Goal: Communication & Community: Connect with others

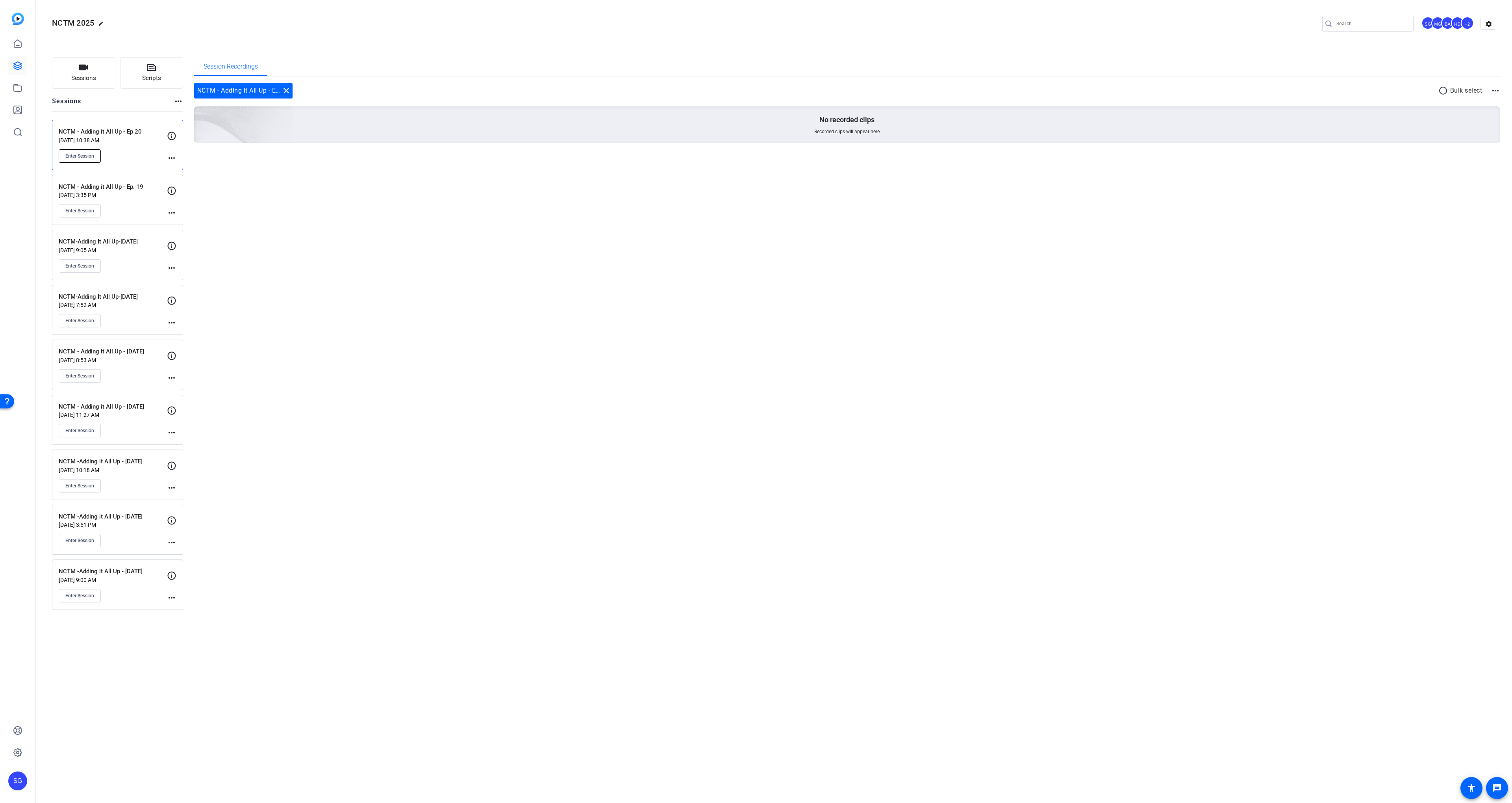
click at [90, 151] on button "Enter Session" at bounding box center [79, 156] width 42 height 13
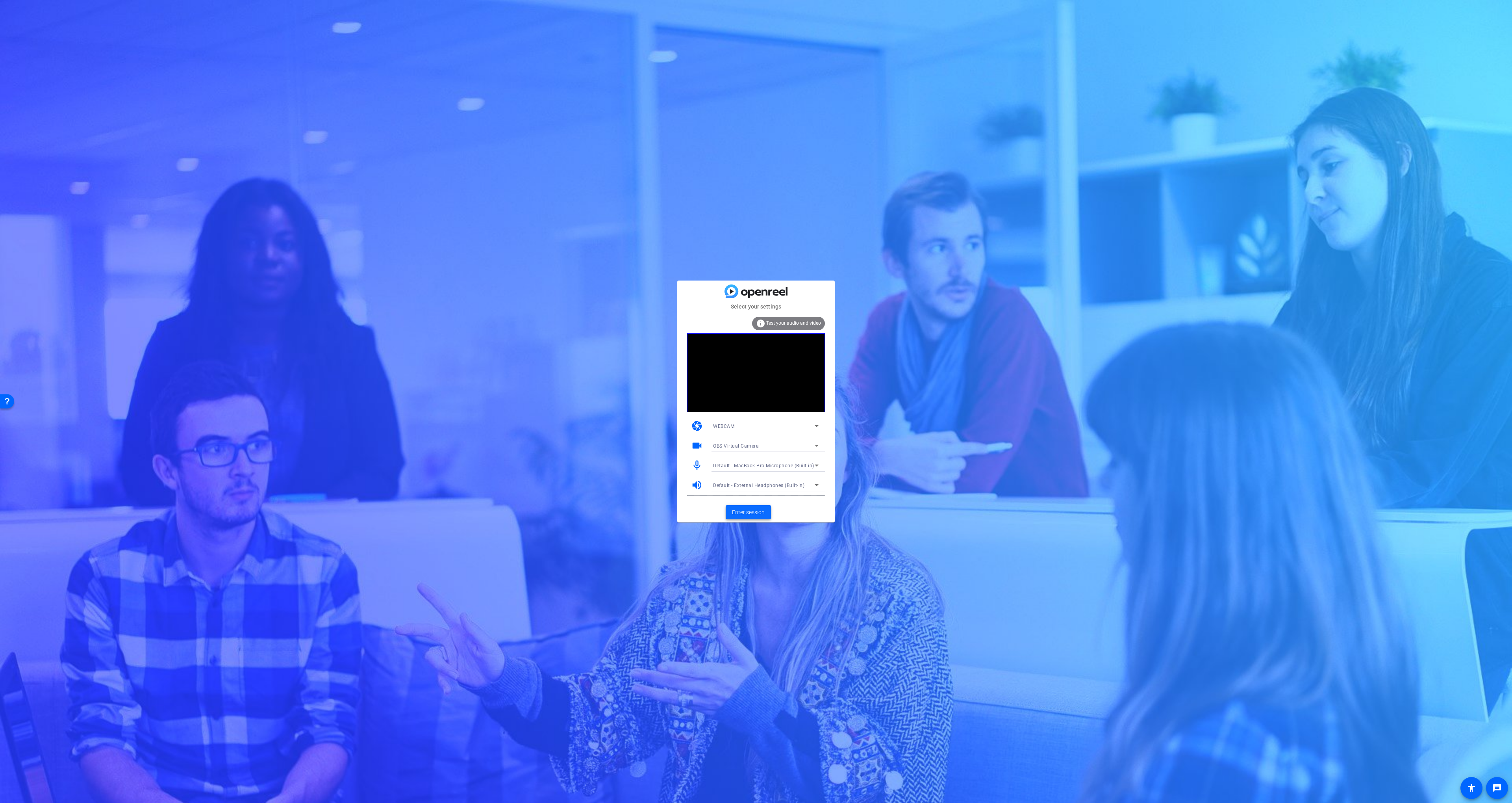
click at [748, 509] on span "Enter session" at bounding box center [748, 512] width 33 height 8
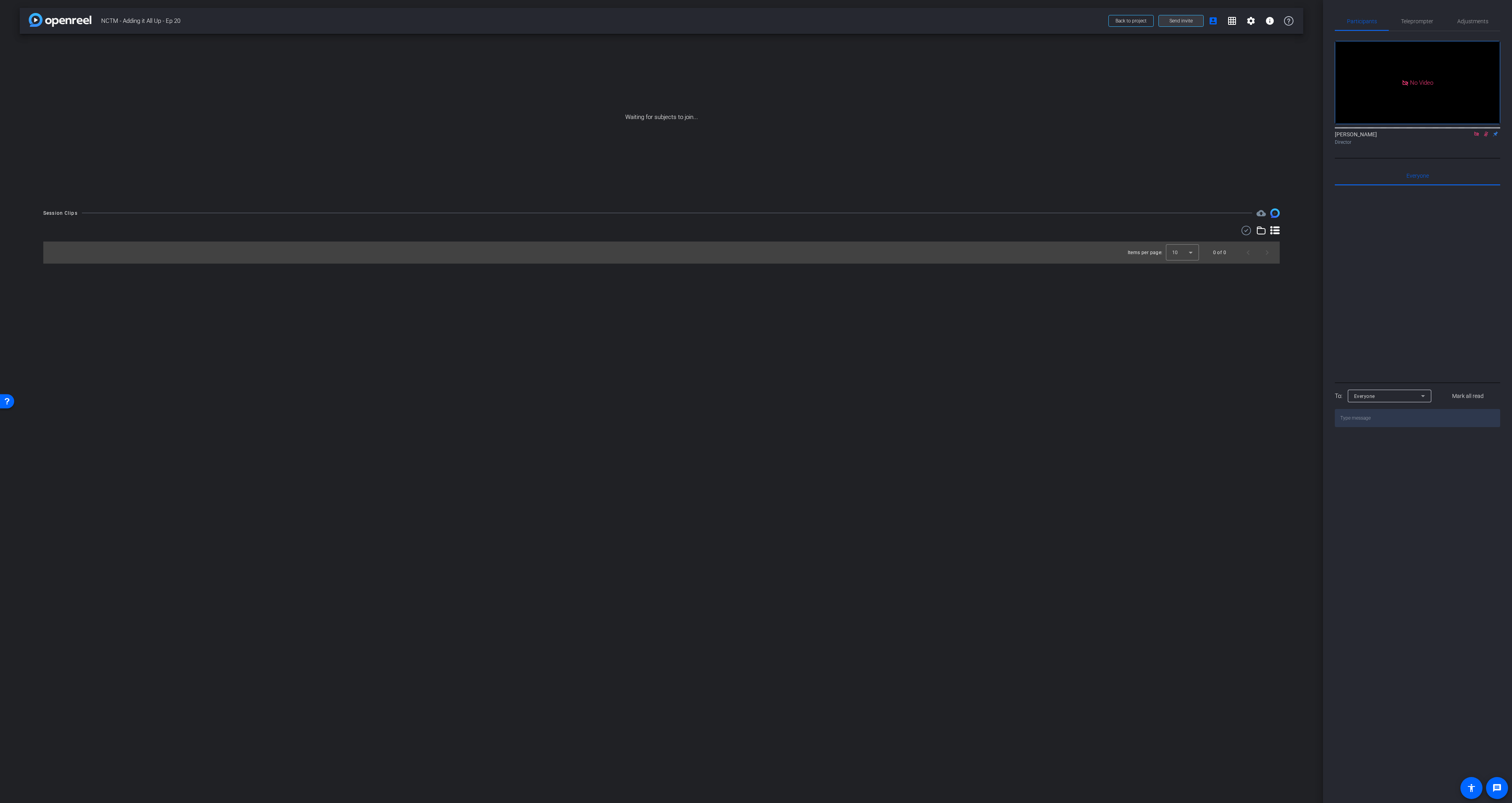
click at [1173, 25] on span at bounding box center [1181, 21] width 45 height 19
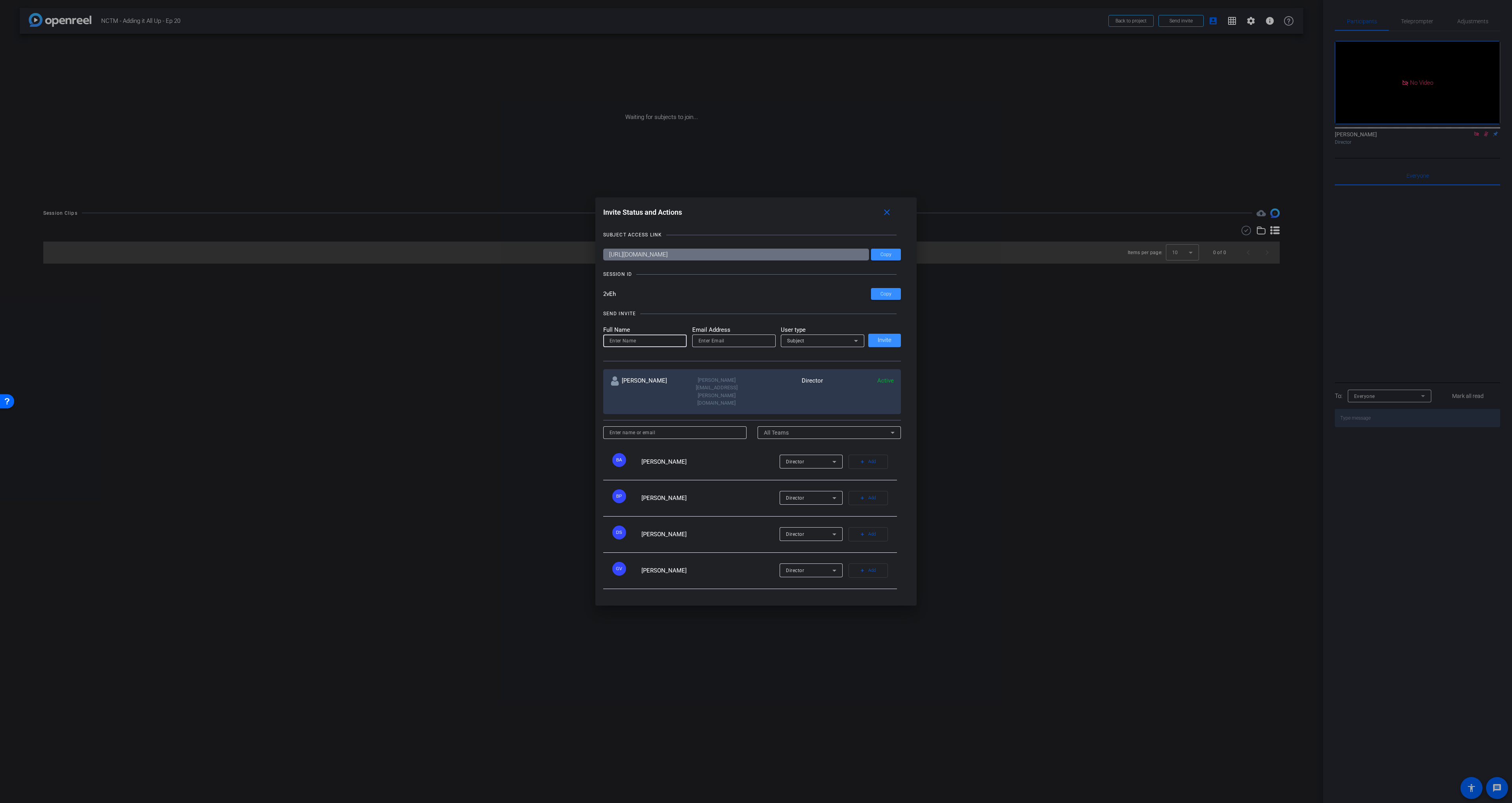
click at [617, 346] on input at bounding box center [644, 341] width 71 height 10
paste input "[PERSON_NAME]"
type input "[PERSON_NAME]"
click at [730, 346] on input "email" at bounding box center [733, 341] width 71 height 10
paste input "[EMAIL_ADDRESS][DOMAIN_NAME]"
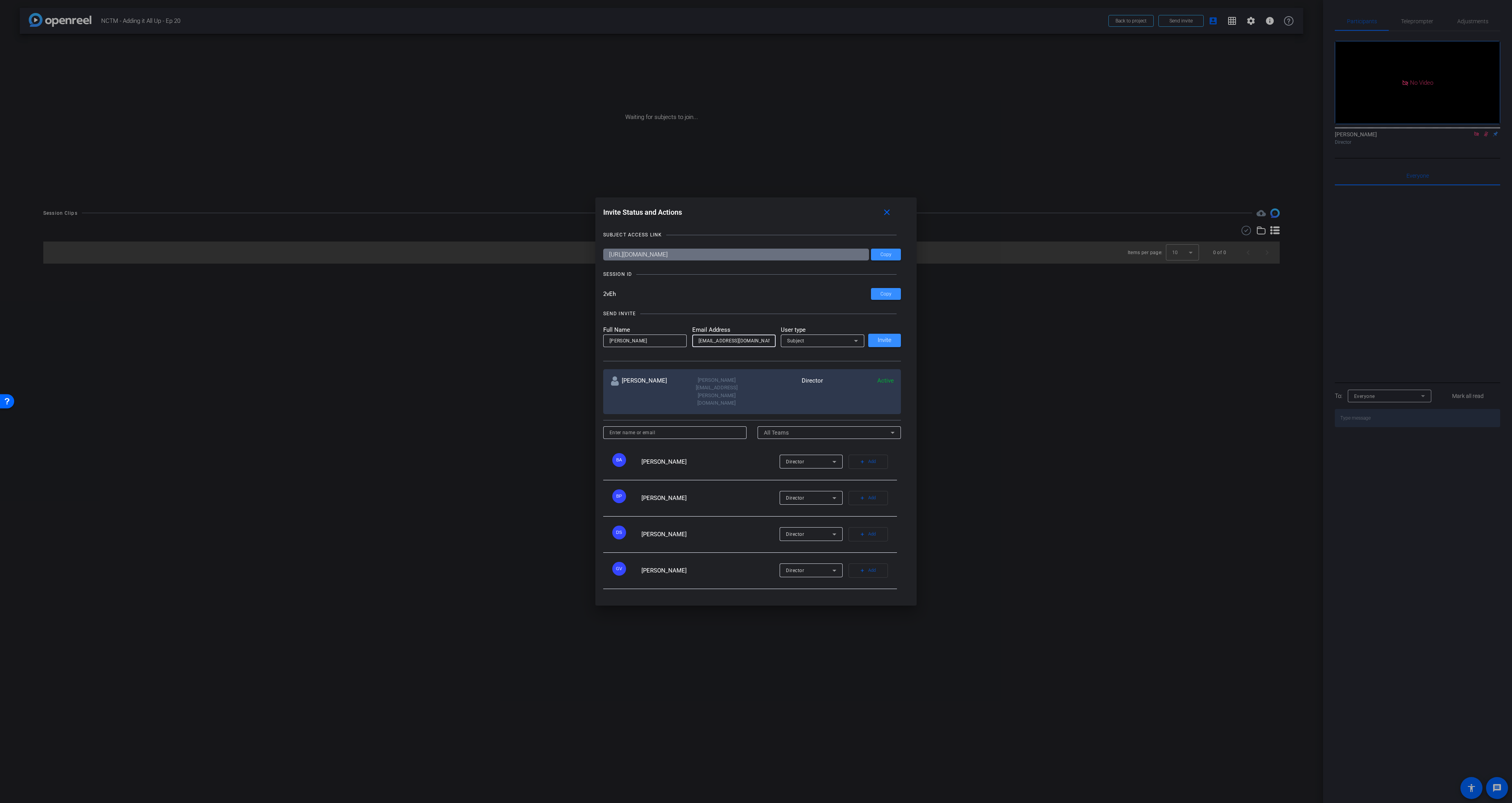
type input "[EMAIL_ADDRESS][DOMAIN_NAME]"
click at [819, 346] on div "Subject" at bounding box center [820, 340] width 67 height 10
click at [809, 380] on mat-option "Watcher" at bounding box center [822, 379] width 84 height 13
click at [884, 343] on span "Invite" at bounding box center [884, 340] width 14 height 6
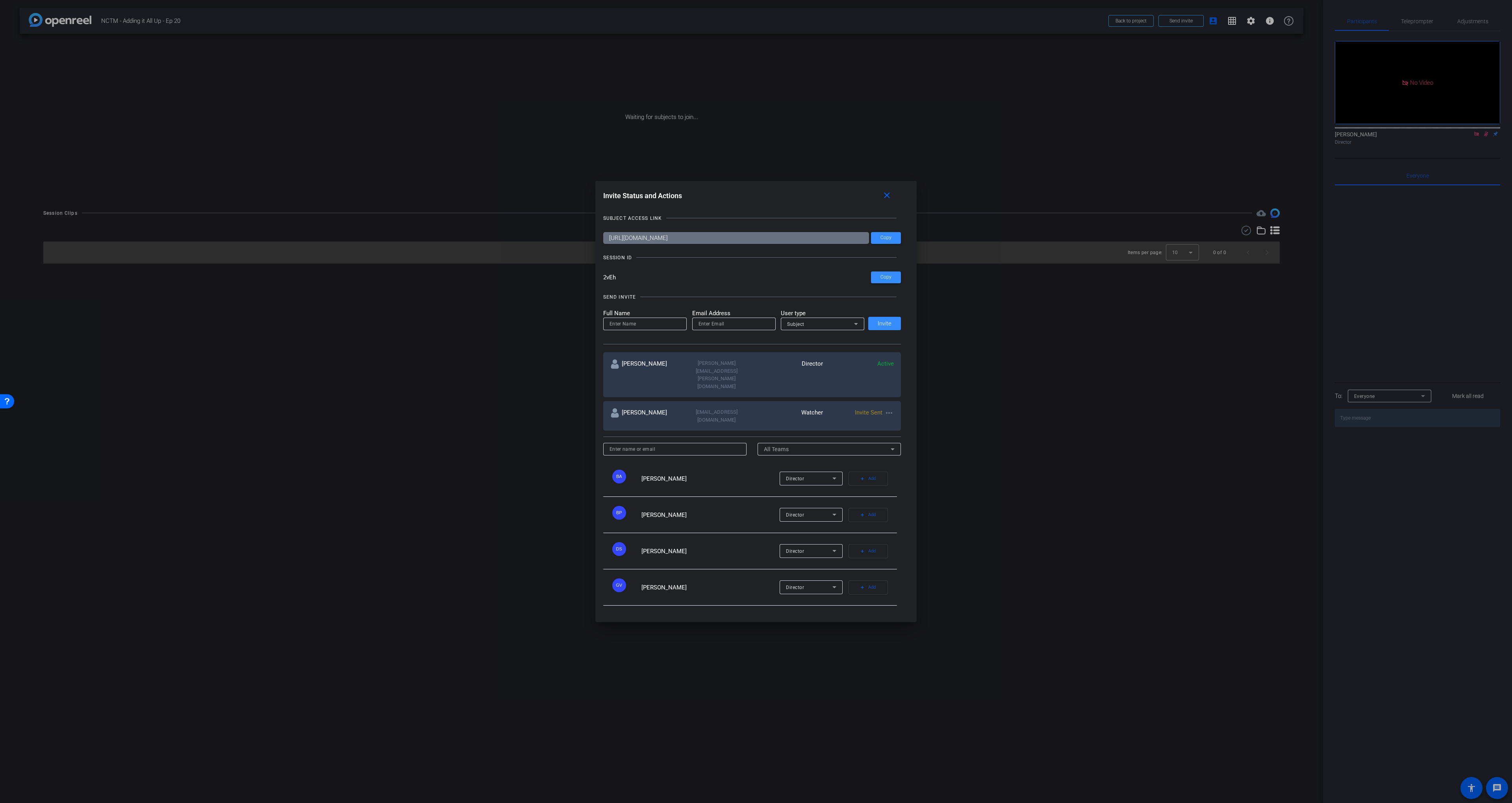
click at [718, 328] on input "email" at bounding box center [733, 324] width 71 height 10
paste input "[EMAIL_ADDRESS][DOMAIN_NAME]"
type input "[EMAIL_ADDRESS][DOMAIN_NAME]"
click at [614, 328] on input at bounding box center [644, 324] width 71 height 10
type input "[PERSON_NAME]"
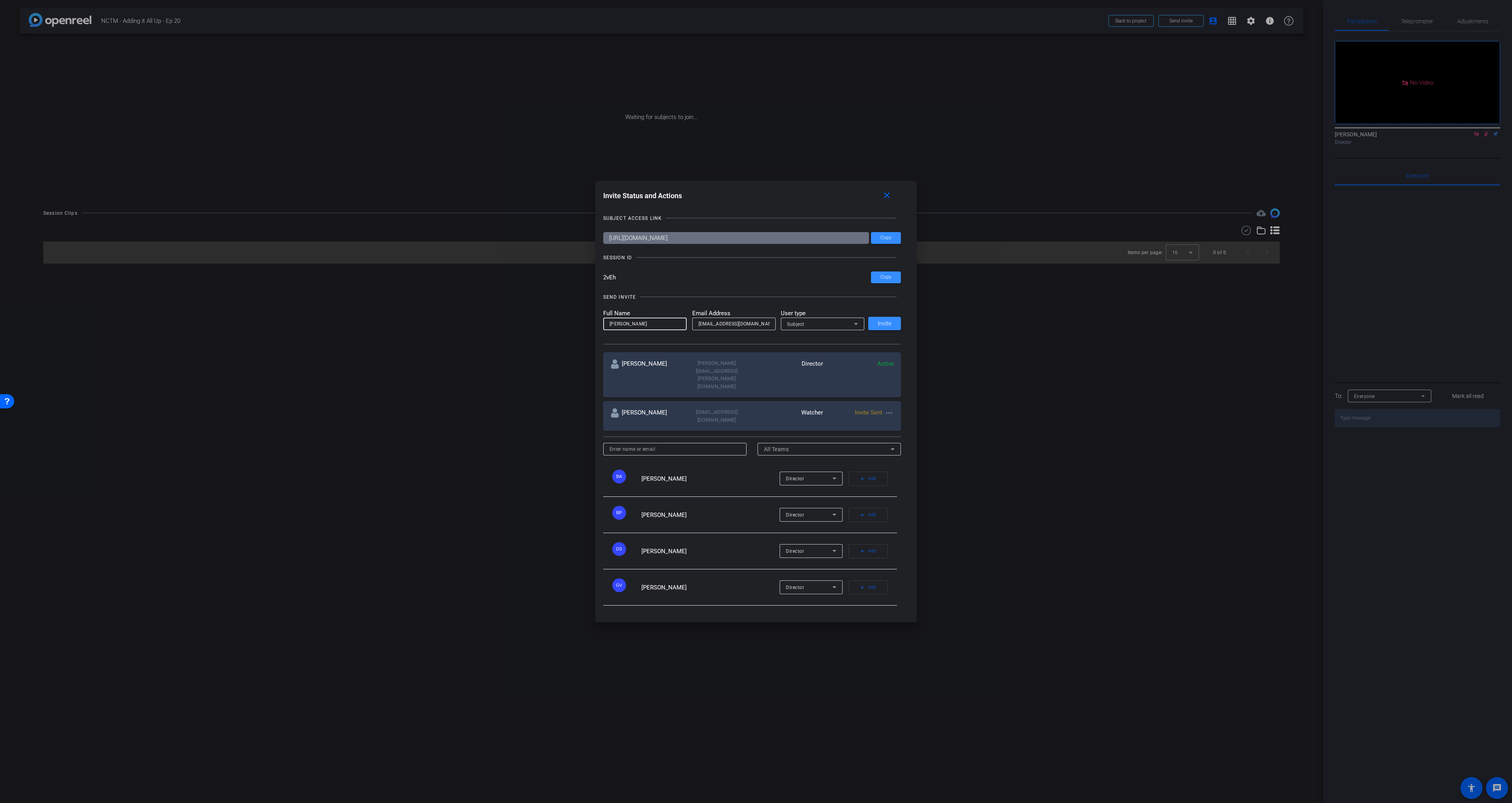
click at [730, 316] on div "SEND INVITE Full Name [PERSON_NAME] Email Address [EMAIL_ADDRESS][DOMAIN_NAME] …" at bounding box center [752, 315] width 298 height 60
click at [886, 327] on span "Invite" at bounding box center [884, 324] width 14 height 6
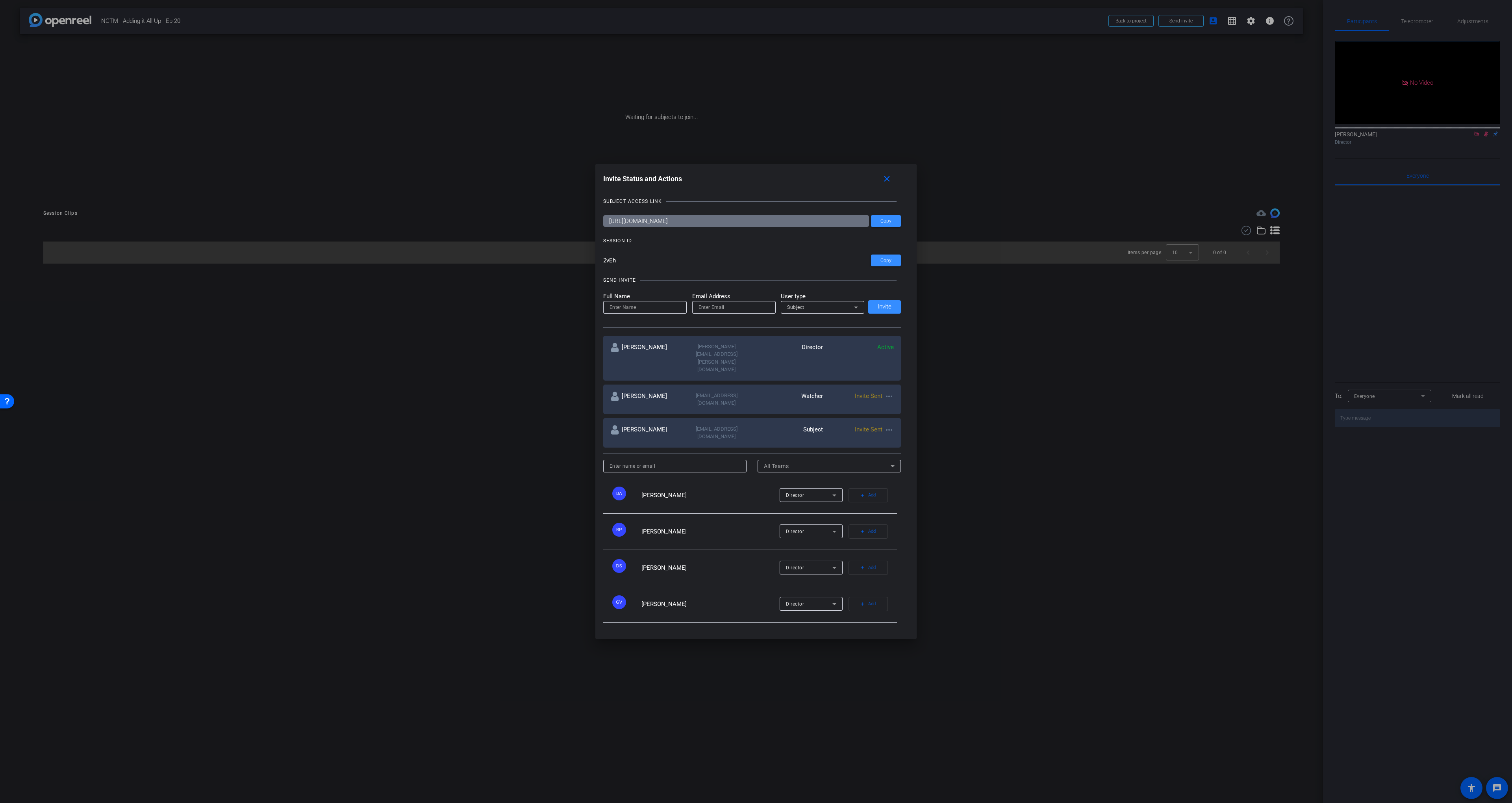
click at [641, 312] on input at bounding box center [644, 307] width 71 height 10
paste input "[PERSON_NAME]"
type input "[PERSON_NAME]"
click at [721, 312] on input "email" at bounding box center [733, 307] width 71 height 10
paste input "[PERSON_NAME][EMAIL_ADDRESS][PERSON_NAME][DOMAIN_NAME]"
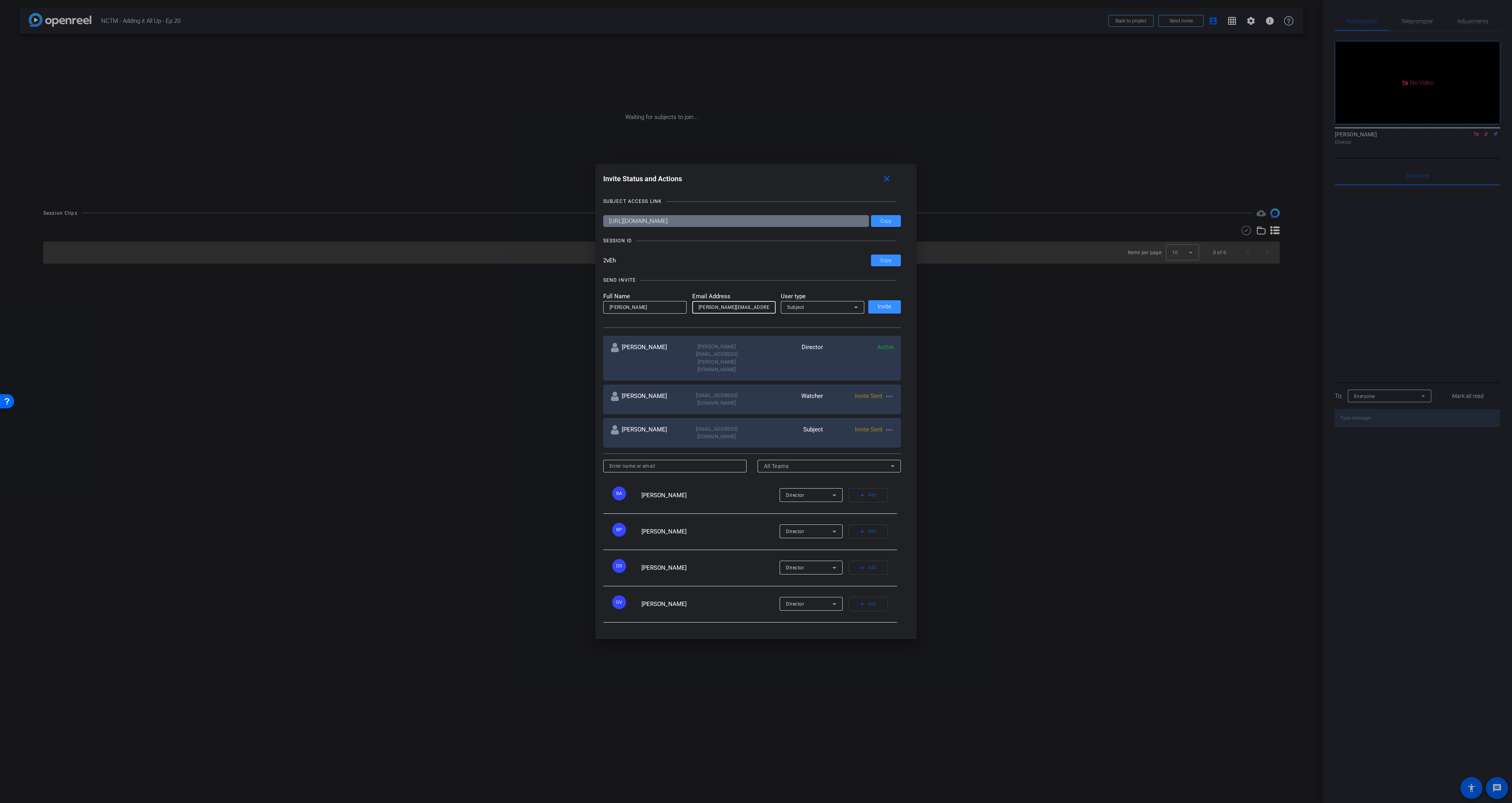
scroll to position [0, 10]
click at [737, 312] on input "[PERSON_NAME][EMAIL_ADDRESS][PERSON_NAME][DOMAIN_NAME]" at bounding box center [733, 307] width 71 height 10
type input "[PERSON_NAME][EMAIL_ADDRESS][PERSON_NAME][DOMAIN_NAME]"
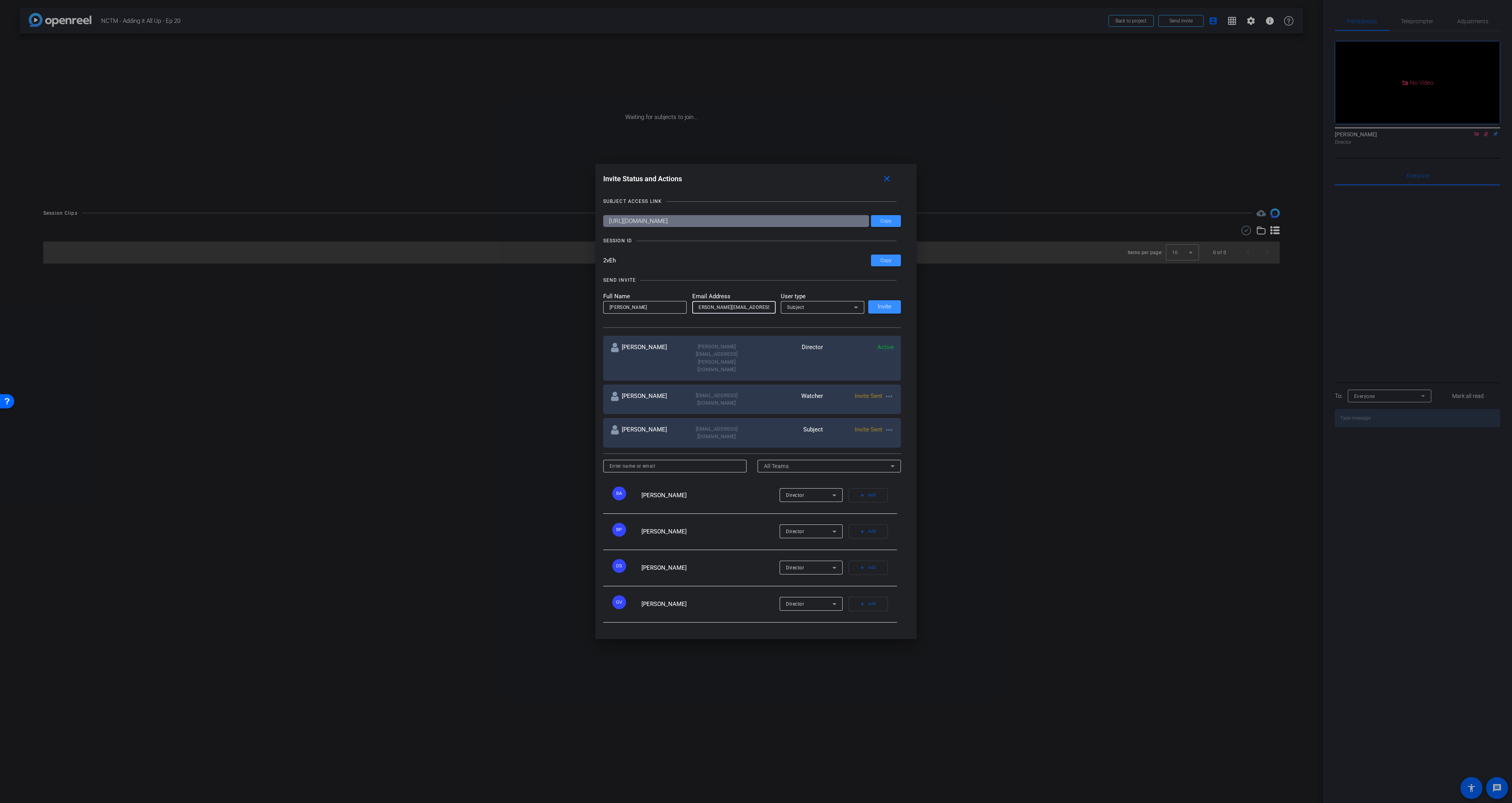
click at [835, 312] on div "Subject" at bounding box center [820, 307] width 67 height 10
click at [817, 352] on mat-option "Watcher" at bounding box center [822, 352] width 84 height 13
click at [879, 310] on span "Invite" at bounding box center [884, 307] width 14 height 6
